Goal: Information Seeking & Learning: Learn about a topic

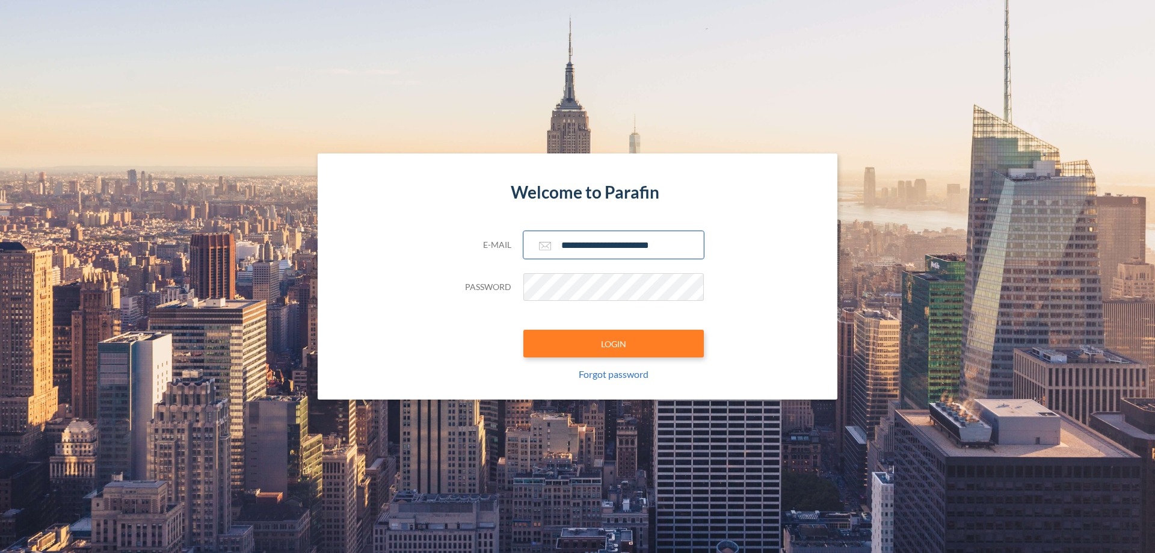
type input "**********"
click at [614, 344] on button "LOGIN" at bounding box center [614, 344] width 181 height 28
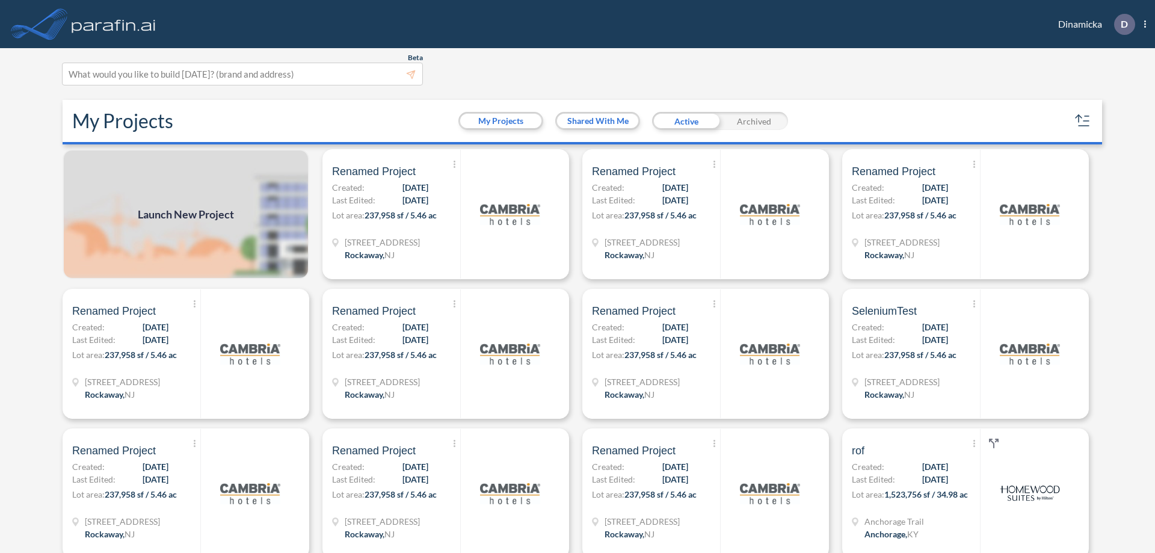
scroll to position [3, 0]
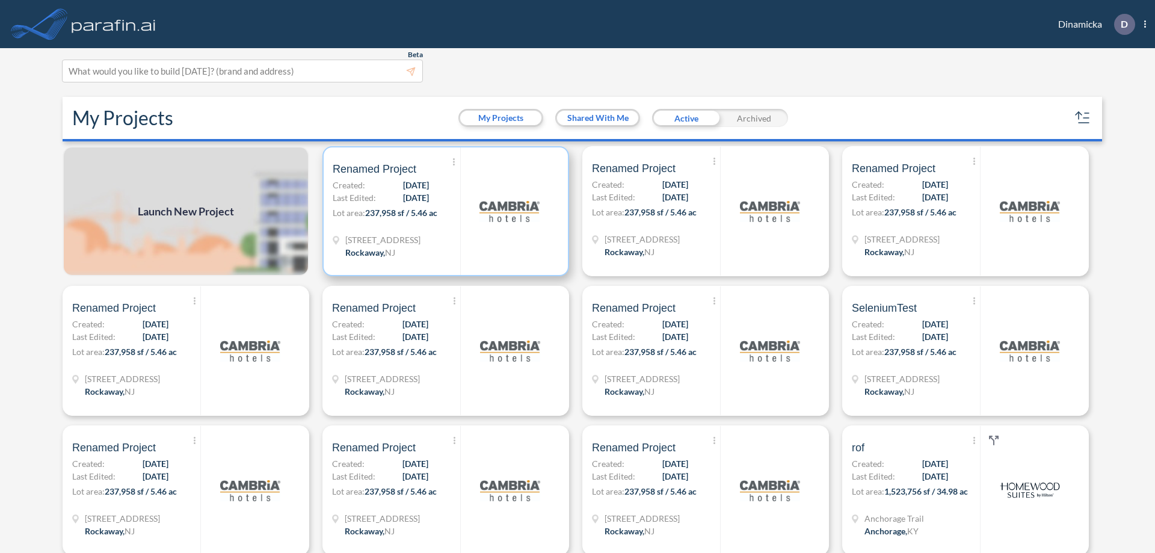
click at [443, 211] on p "Lot area: 237,958 sf / 5.46 ac" at bounding box center [397, 214] width 128 height 17
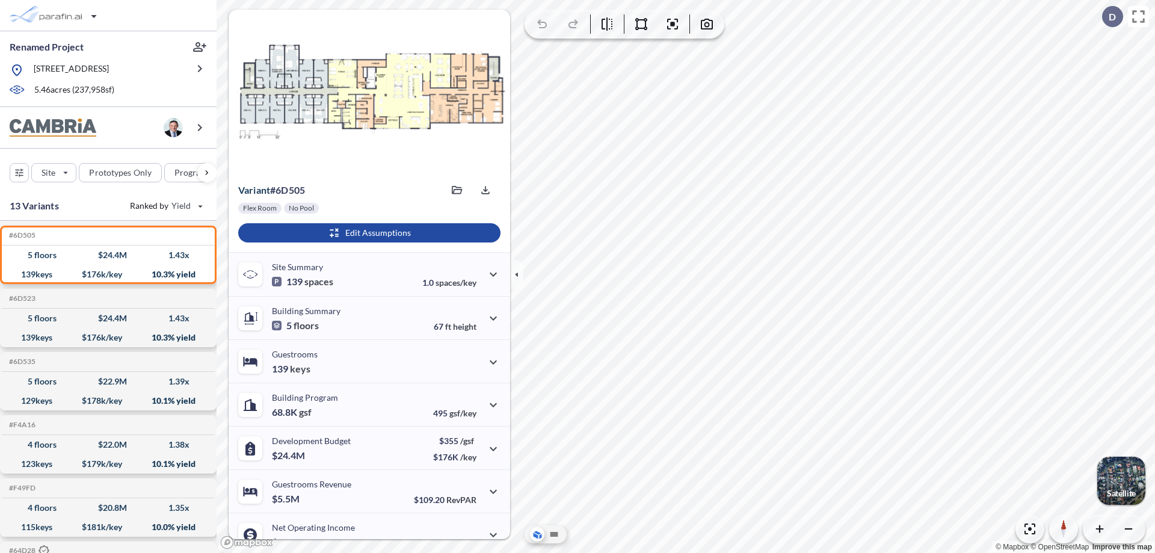
scroll to position [61, 0]
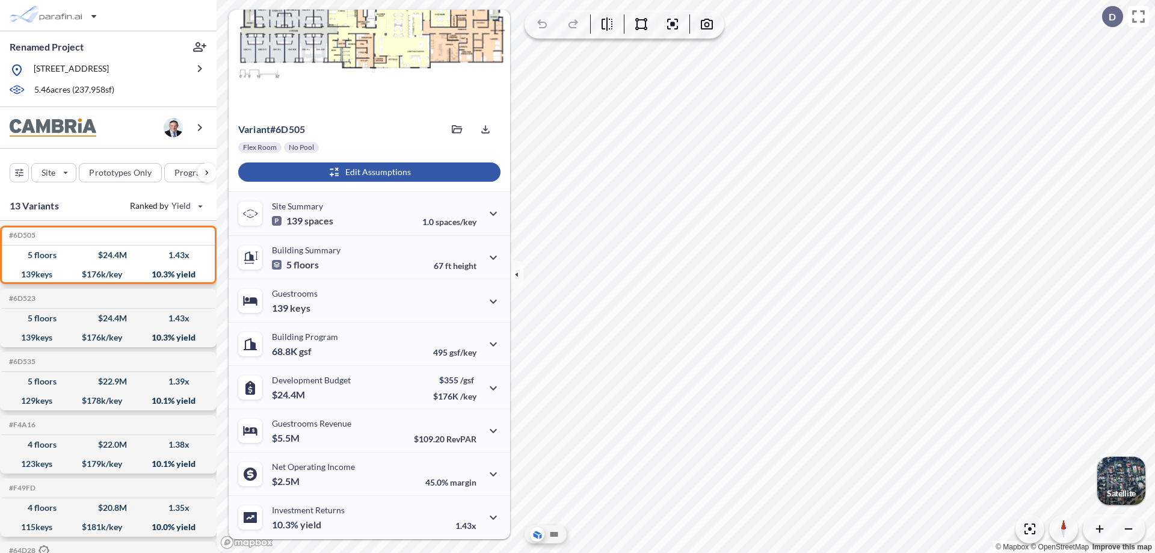
click at [368, 172] on div "button" at bounding box center [369, 171] width 262 height 19
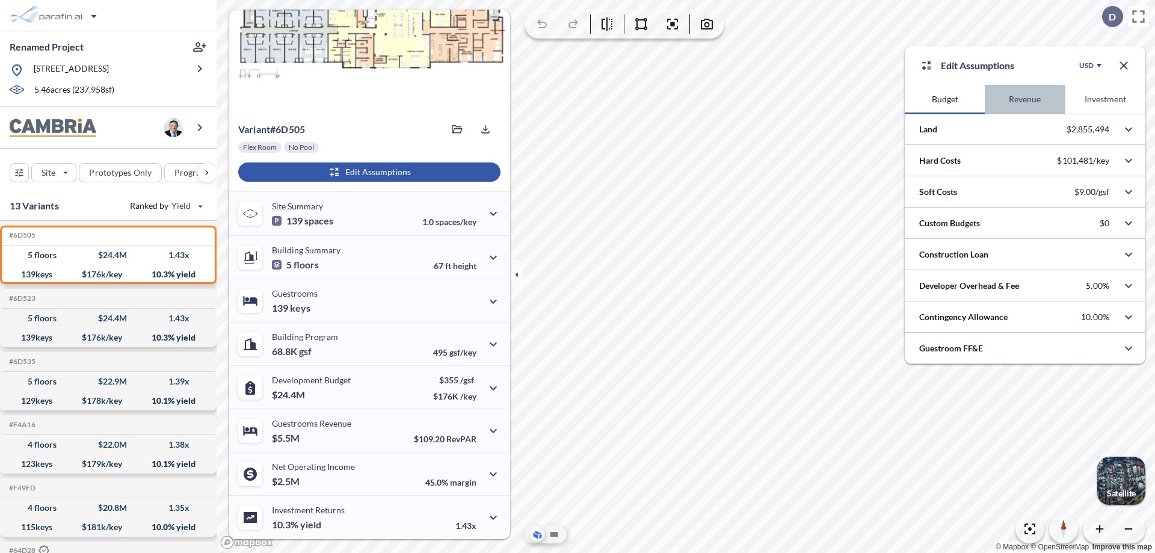
click at [1025, 99] on button "Revenue" at bounding box center [1025, 99] width 80 height 29
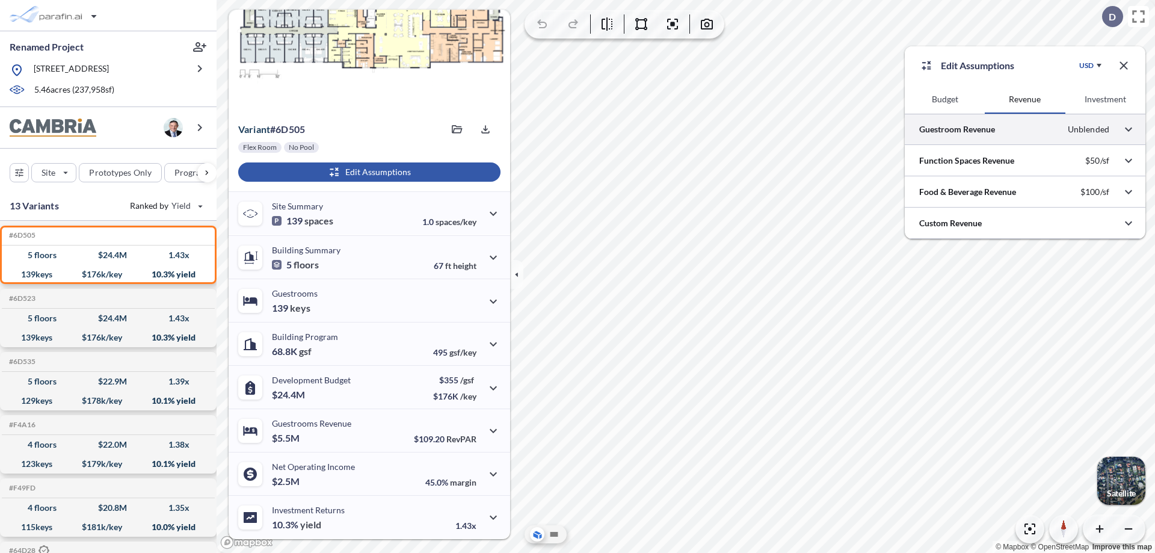
click at [1025, 129] on div at bounding box center [1025, 129] width 241 height 31
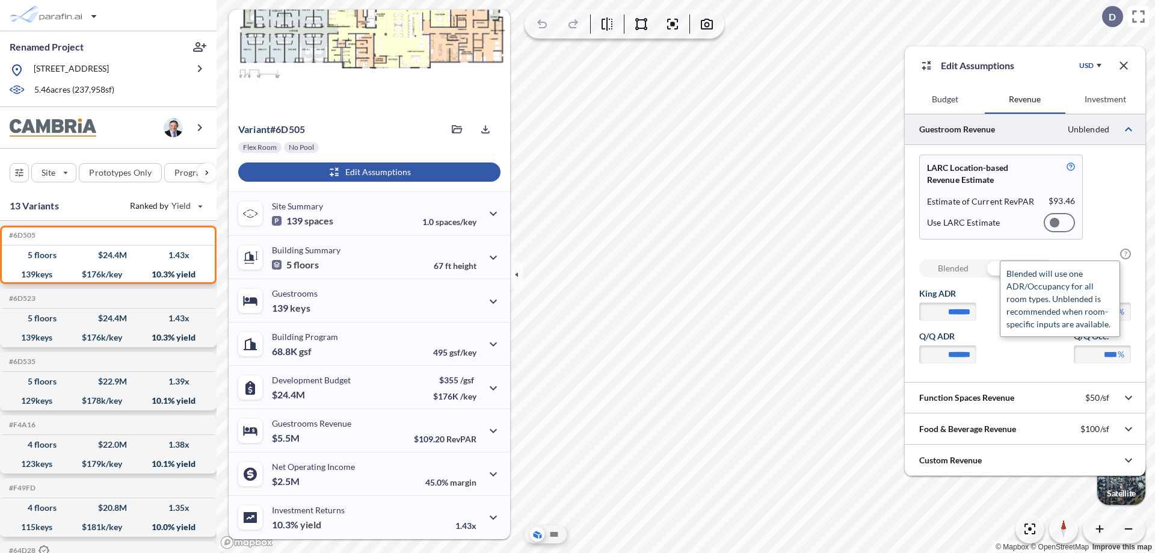
click at [1126, 254] on span "?" at bounding box center [1125, 254] width 11 height 11
